Goal: Information Seeking & Learning: Learn about a topic

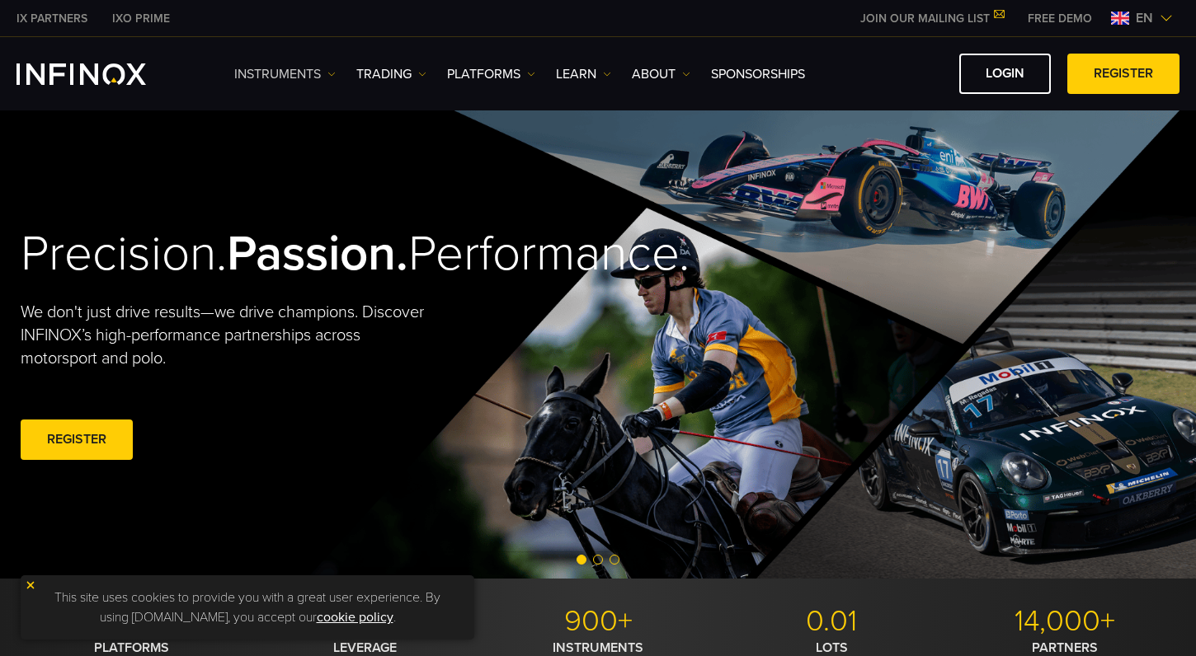
click at [332, 72] on img at bounding box center [331, 74] width 8 height 8
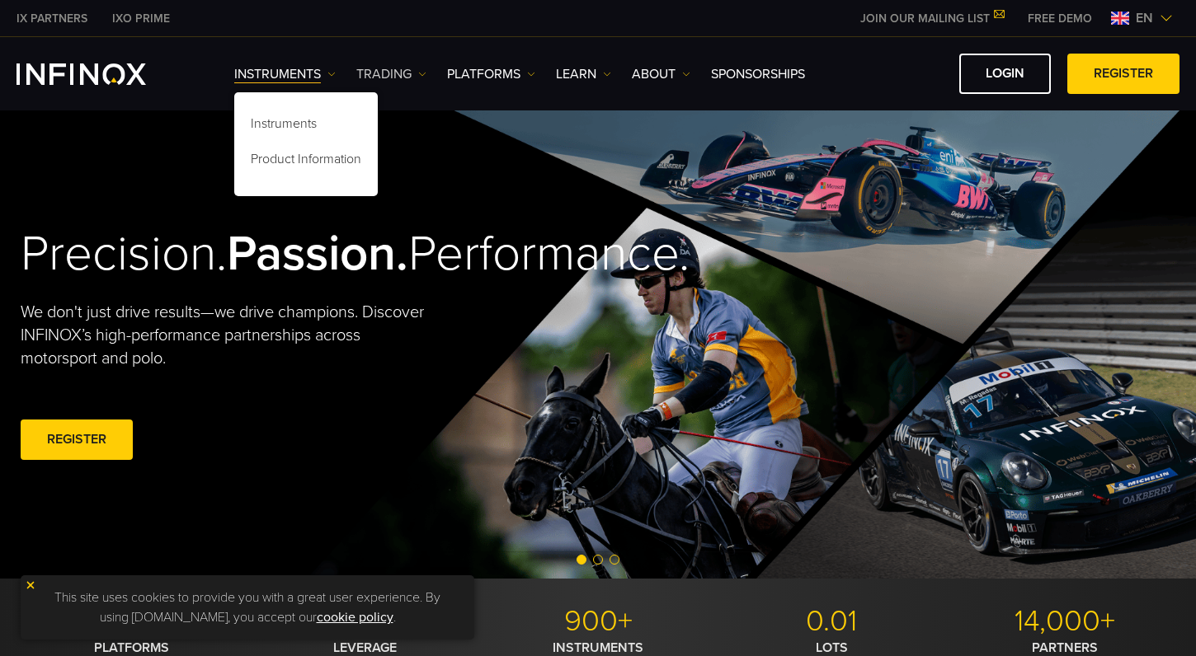
click at [425, 72] on img at bounding box center [422, 74] width 8 height 8
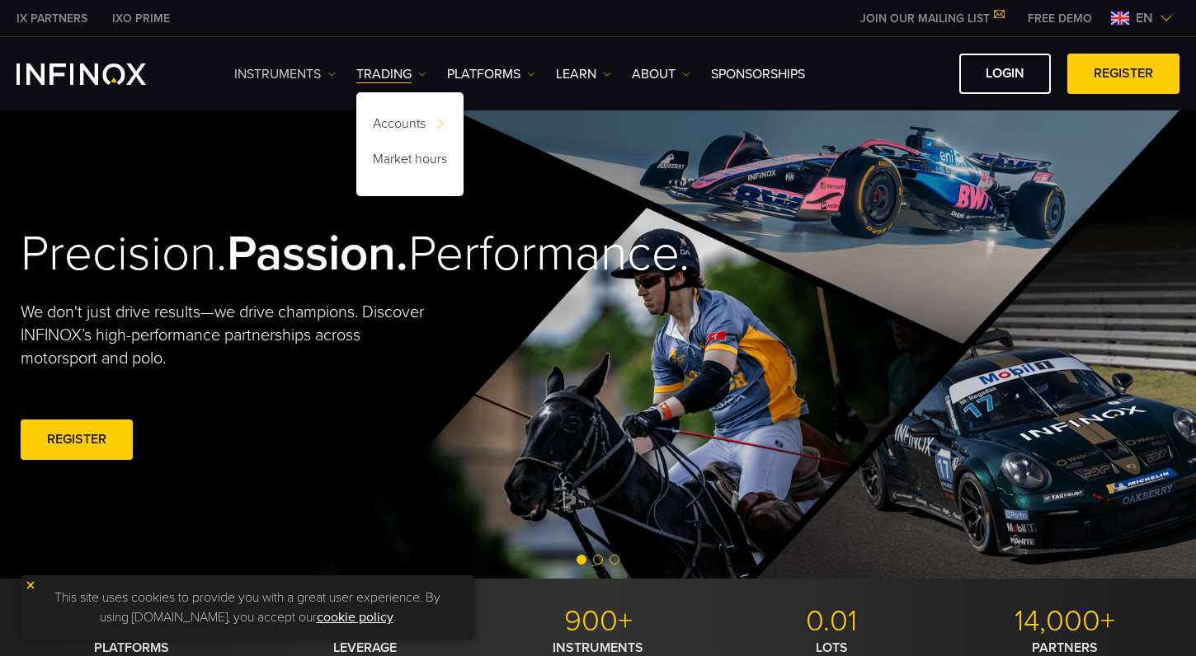
click at [334, 73] on img at bounding box center [331, 74] width 8 height 8
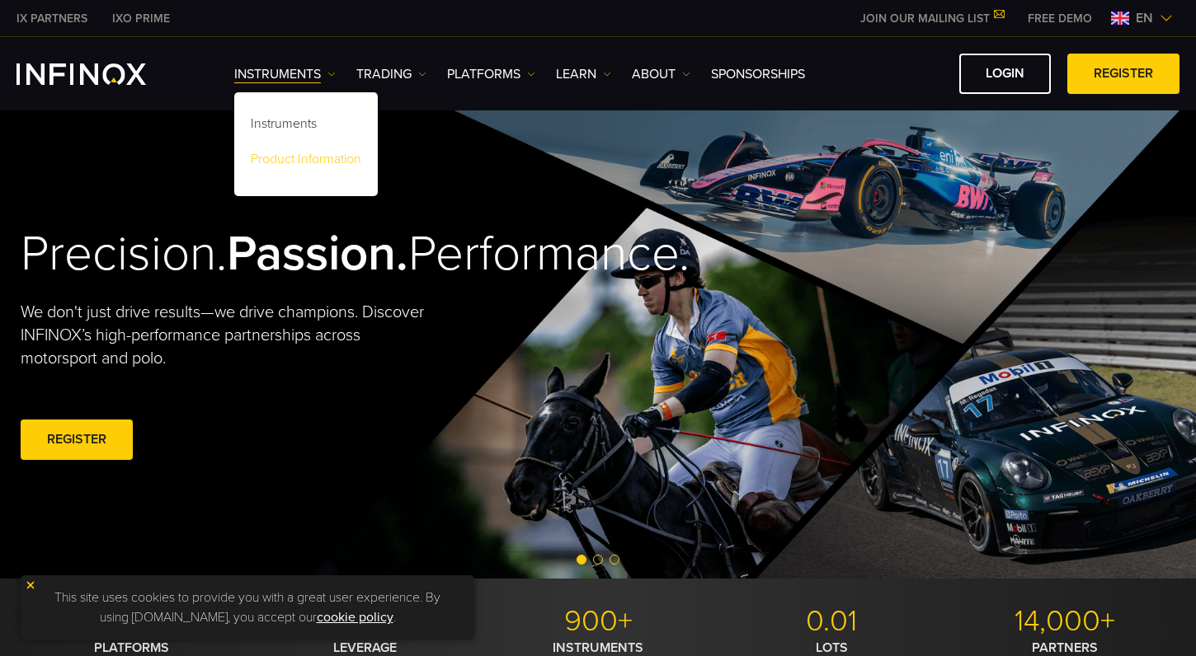
click at [305, 162] on link "Product Information" at bounding box center [305, 161] width 143 height 35
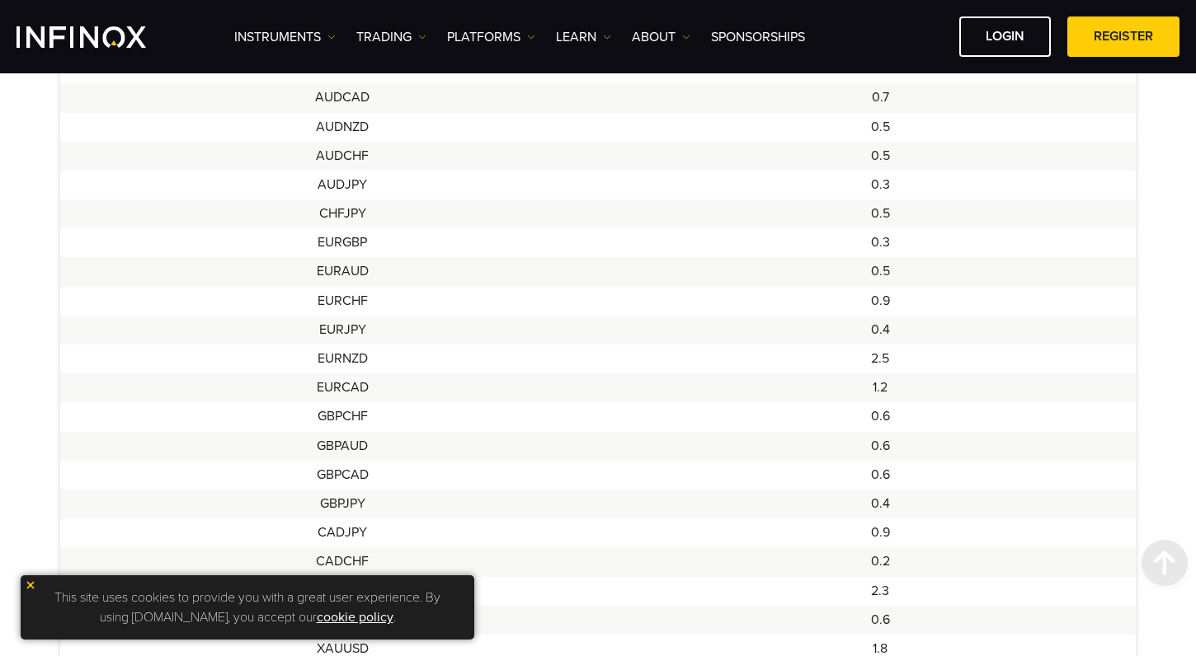
scroll to position [889, 0]
